Goal: Navigation & Orientation: Find specific page/section

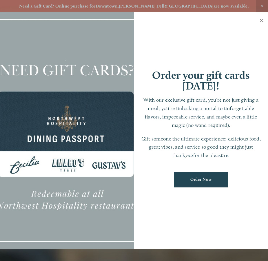
click at [262, 21] on link "Close" at bounding box center [261, 21] width 11 height 16
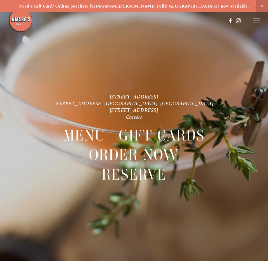
click at [256, 20] on icon at bounding box center [256, 20] width 7 height 5
click at [142, 21] on span "Menu" at bounding box center [146, 20] width 11 height 5
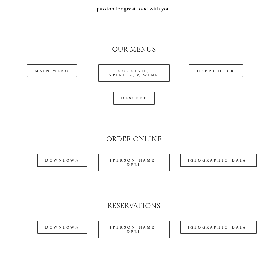
scroll to position [493, 0]
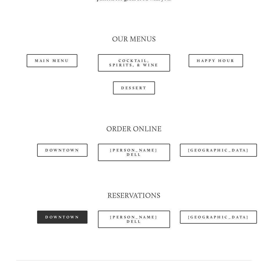
click at [67, 222] on link "Downtown" at bounding box center [62, 217] width 50 height 13
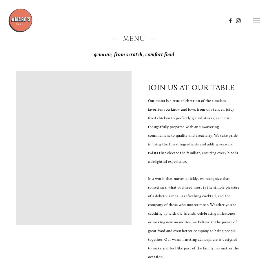
scroll to position [0, 0]
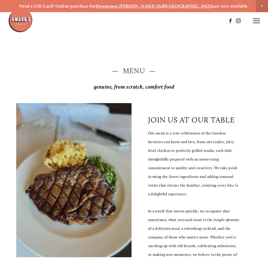
click at [254, 23] on icon at bounding box center [256, 20] width 7 height 5
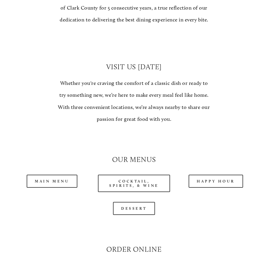
scroll to position [377, 0]
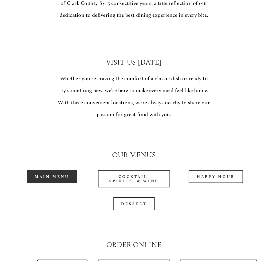
click at [69, 181] on link "Main Menu" at bounding box center [52, 176] width 51 height 13
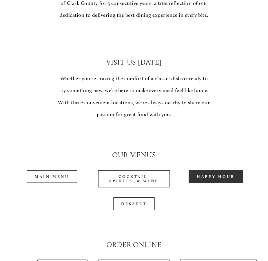
click at [216, 178] on link "Happy Hour" at bounding box center [216, 176] width 55 height 13
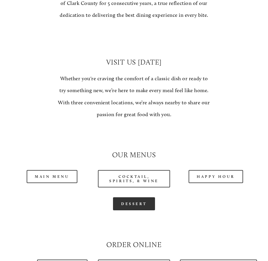
click at [127, 207] on link "Dessert" at bounding box center [134, 204] width 42 height 13
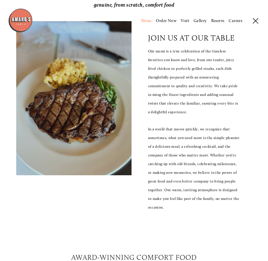
scroll to position [0, 0]
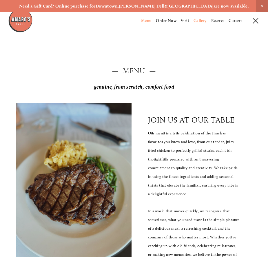
click at [203, 21] on span "Gallery" at bounding box center [200, 20] width 13 height 5
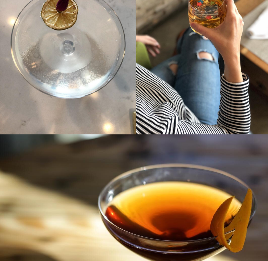
scroll to position [1596, 0]
